Goal: Check status: Check status

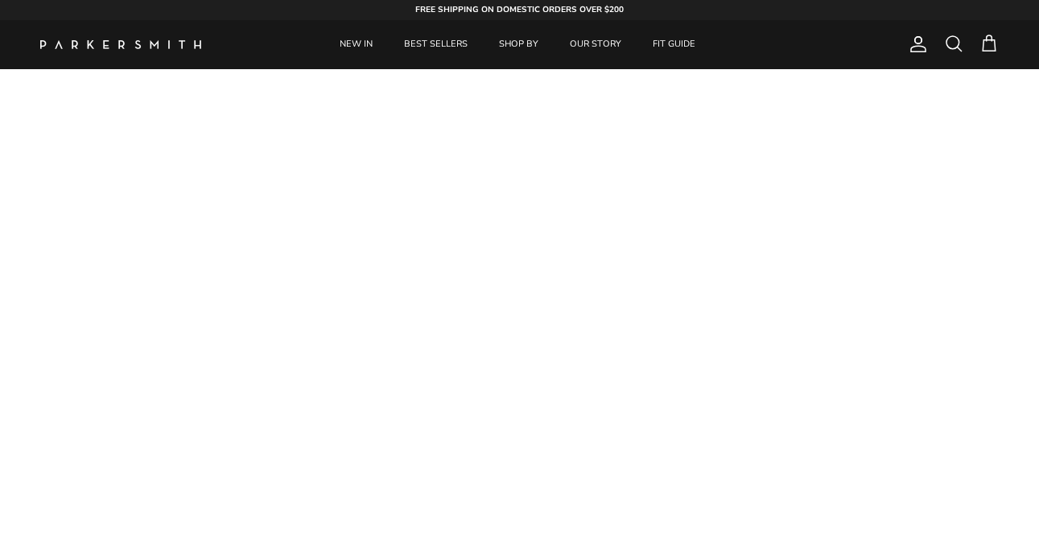
click at [914, 44] on span "Account" at bounding box center [917, 44] width 19 height 19
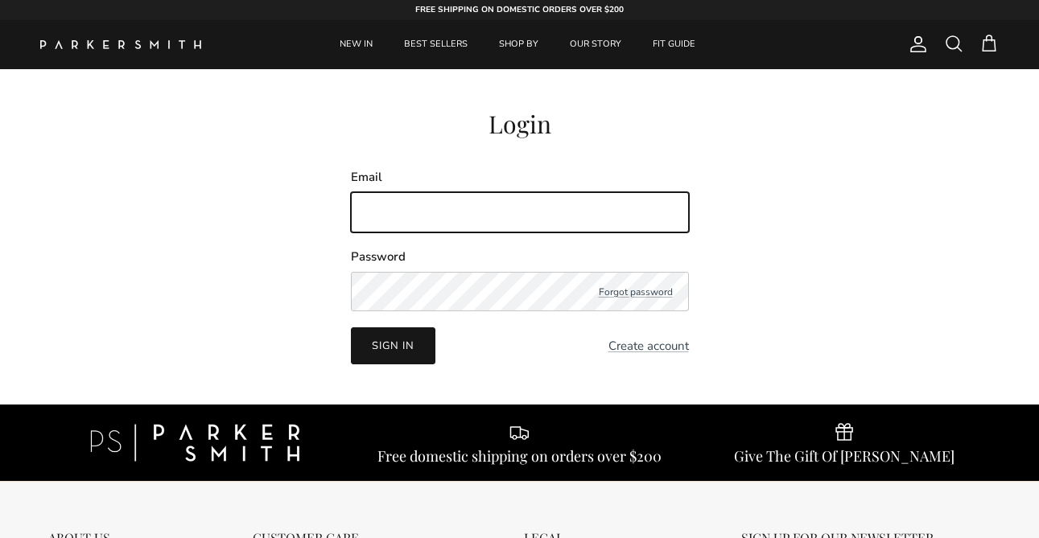
click at [439, 204] on input "Email" at bounding box center [520, 212] width 338 height 40
type input "tiffanyspatafore@gmail.com"
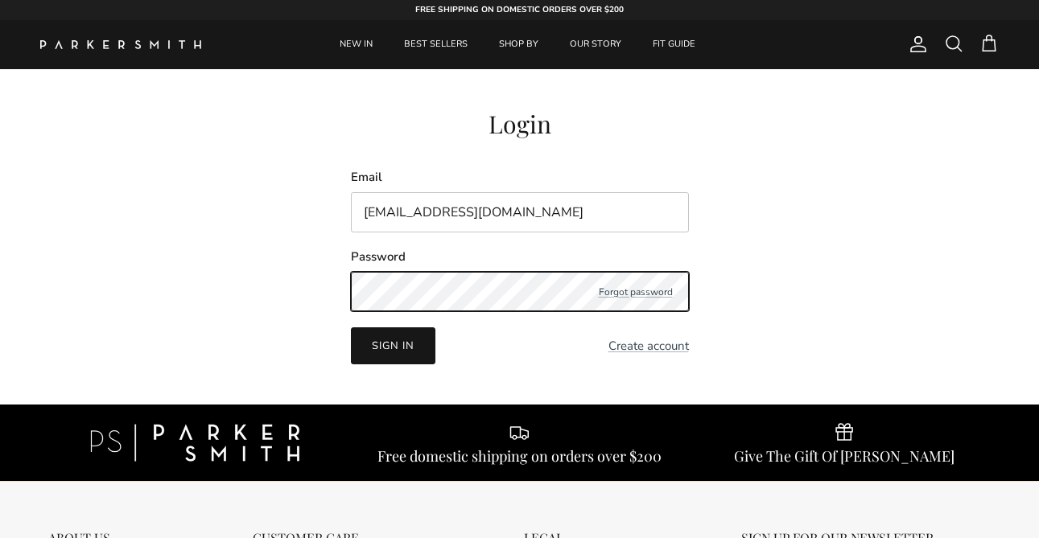
click at [351, 327] on button "Sign in" at bounding box center [393, 345] width 84 height 37
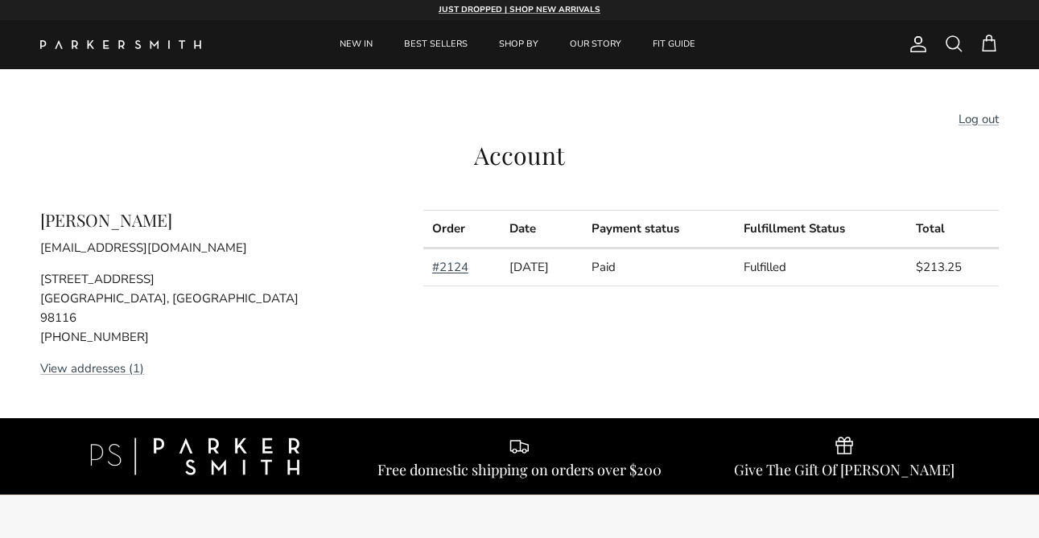
click at [439, 266] on link "#2124" at bounding box center [450, 267] width 36 height 16
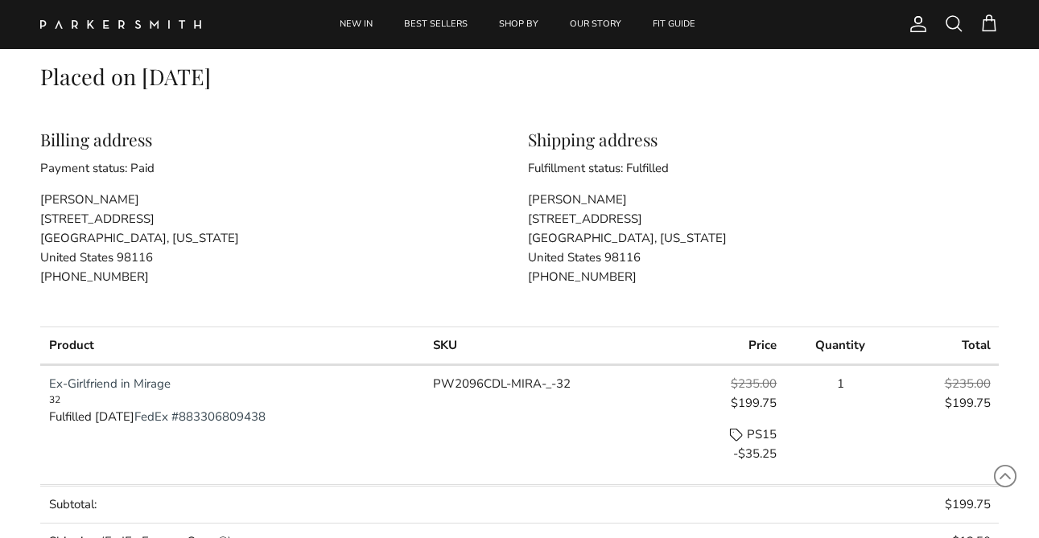
scroll to position [172, 0]
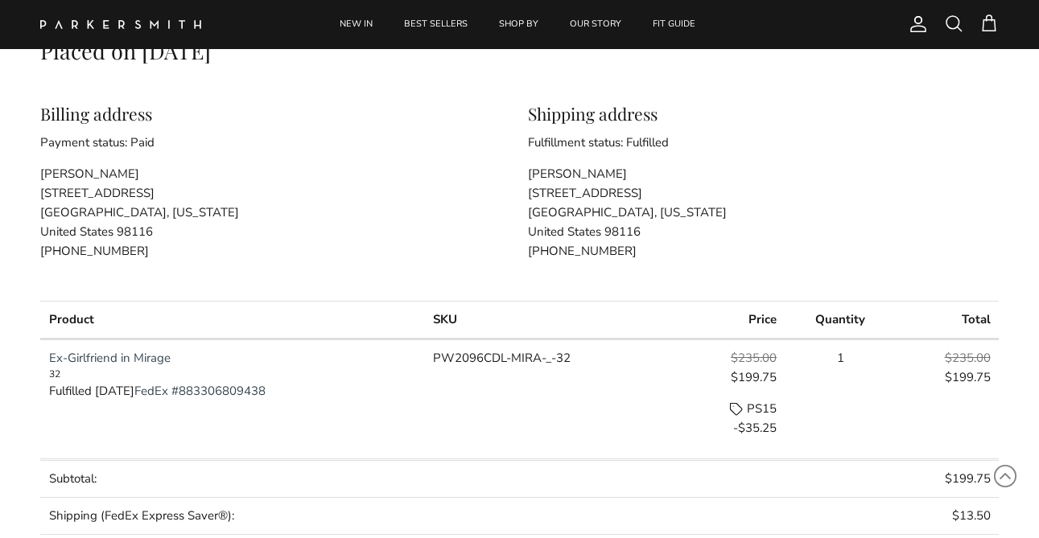
click at [552, 357] on td "PW2096CDL-MIRA-_-32" at bounding box center [552, 399] width 254 height 121
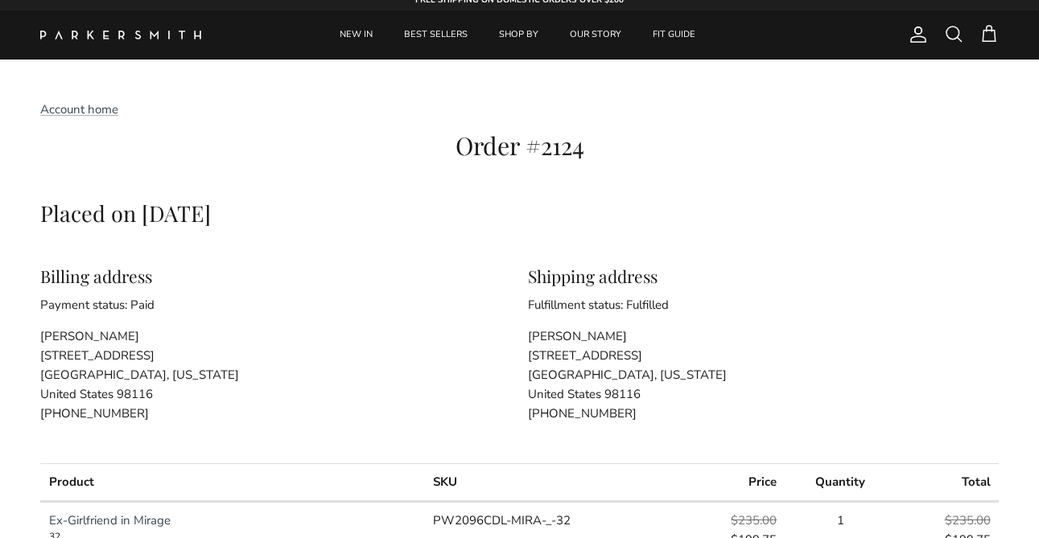
scroll to position [0, 0]
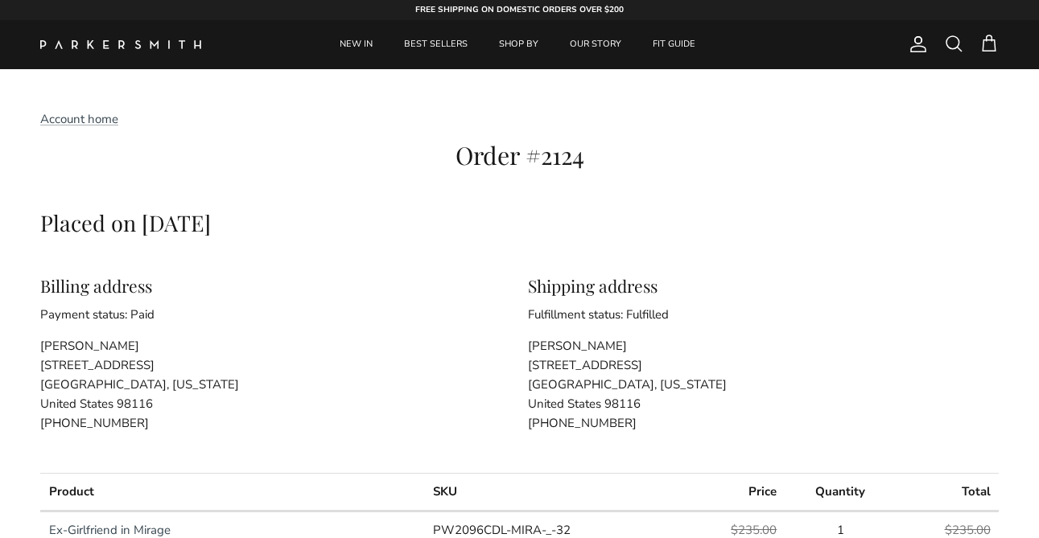
click at [560, 154] on h2 "Order #2124" at bounding box center [519, 155] width 958 height 29
copy h2 "2124"
click at [915, 43] on span "Account" at bounding box center [917, 44] width 19 height 19
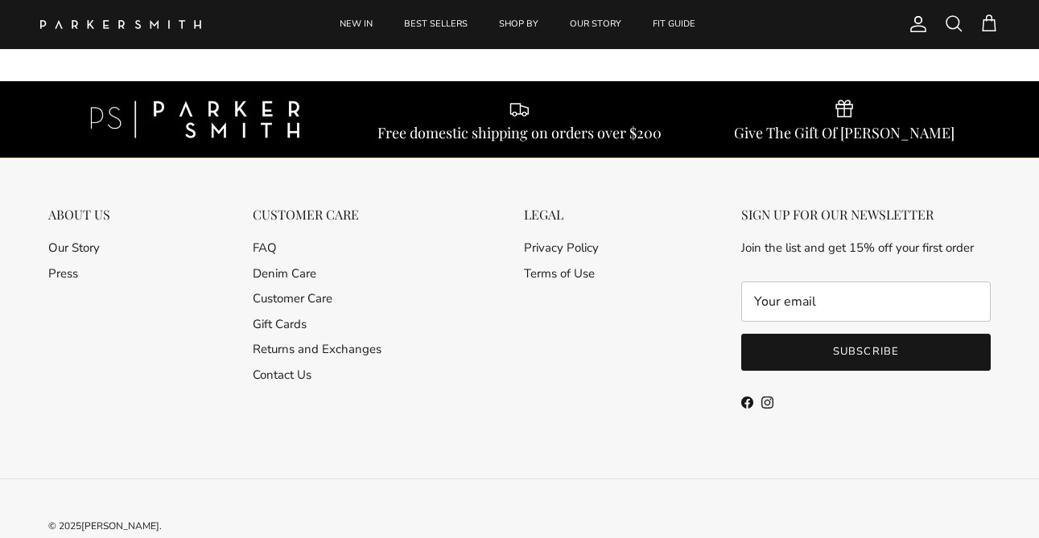
scroll to position [372, 0]
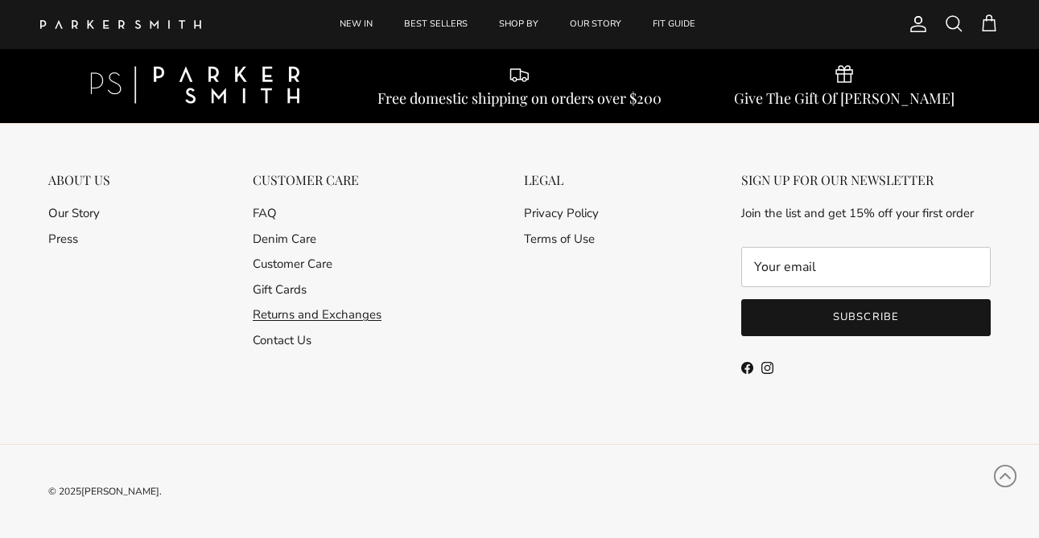
click at [307, 312] on link "Returns and Exchanges" at bounding box center [317, 315] width 129 height 16
click at [357, 317] on link "Returns and Exchanges" at bounding box center [317, 315] width 129 height 16
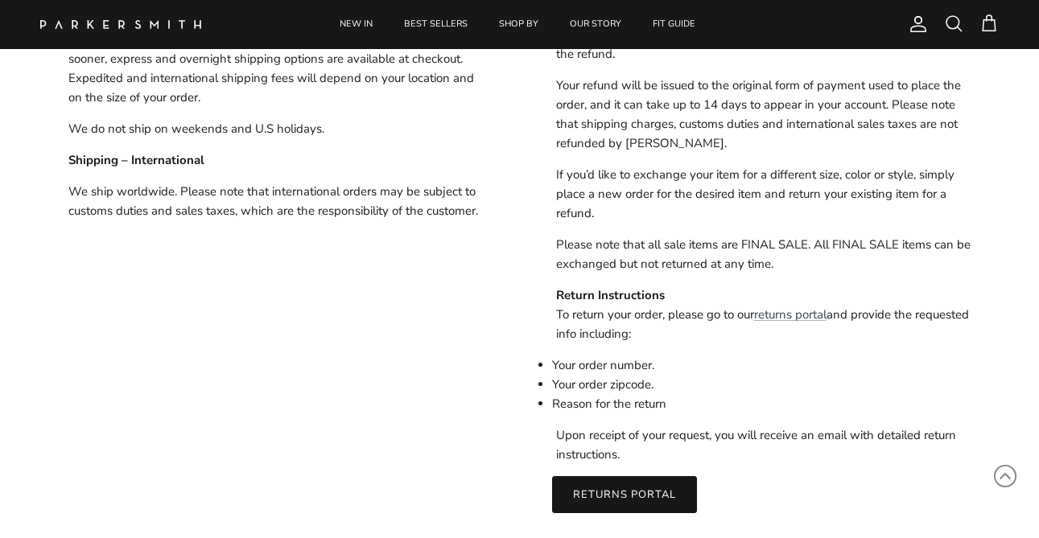
scroll to position [1104, 0]
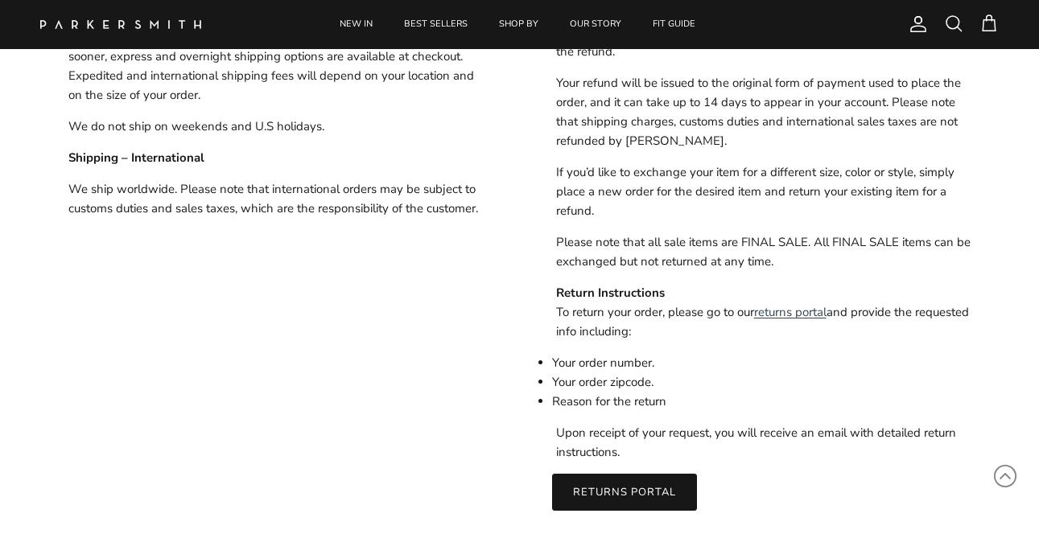
click at [818, 311] on link "returns portal" at bounding box center [790, 312] width 72 height 16
